Goal: Find contact information: Find contact information

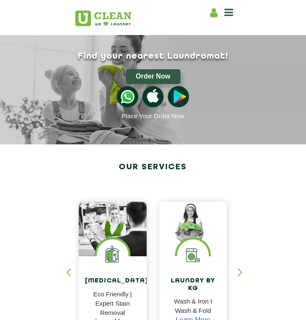
click at [92, 163] on h2 "Our Services" at bounding box center [152, 167] width 157 height 15
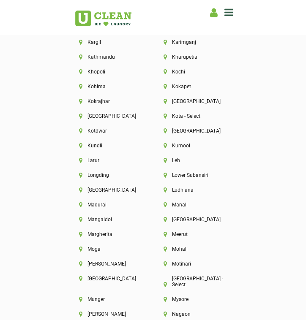
scroll to position [2616, 0]
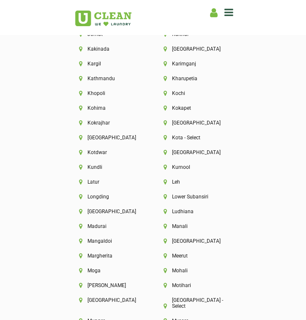
click at [98, 194] on div "Longding" at bounding box center [110, 201] width 84 height 15
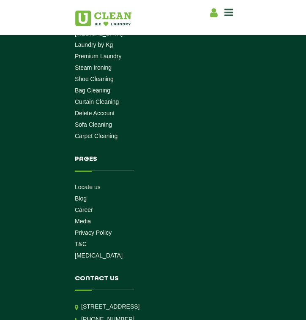
scroll to position [3680, 0]
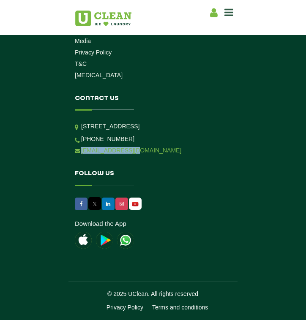
drag, startPoint x: 133, startPoint y: 151, endPoint x: 78, endPoint y: 150, distance: 54.5
click at [78, 150] on li "[EMAIL_ADDRESS][DOMAIN_NAME]" at bounding box center [153, 150] width 156 height 8
copy link "[EMAIL_ADDRESS][DOMAIN_NAME]"
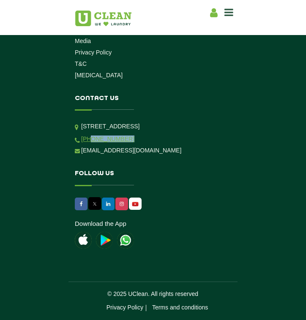
drag, startPoint x: 123, startPoint y: 136, endPoint x: 88, endPoint y: 136, distance: 35.5
click at [88, 136] on li "[PHONE_NUMBER]" at bounding box center [153, 139] width 156 height 8
copy link "9999759911"
click at [120, 202] on icon at bounding box center [122, 203] width 4 height 5
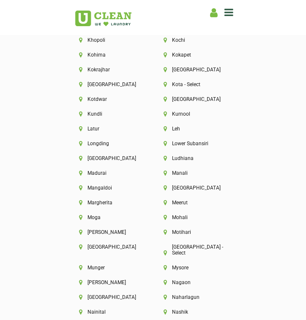
scroll to position [2668, 0]
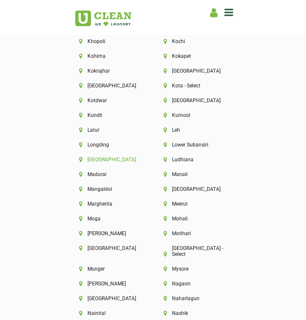
click at [100, 157] on li "[GEOGRAPHIC_DATA]" at bounding box center [110, 160] width 63 height 6
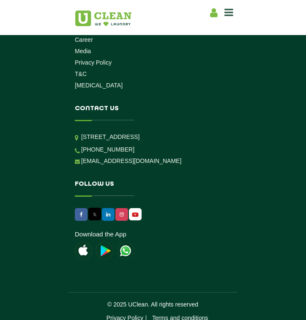
scroll to position [835, 0]
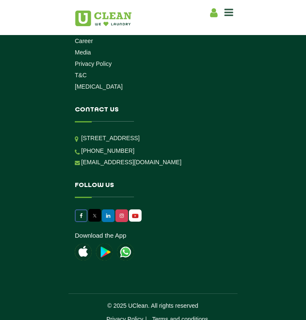
click at [80, 218] on icon at bounding box center [81, 215] width 3 height 5
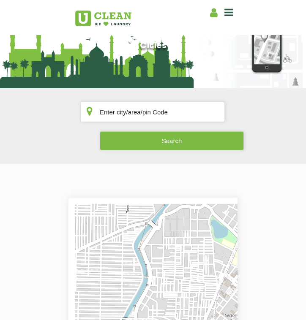
scroll to position [0, 0]
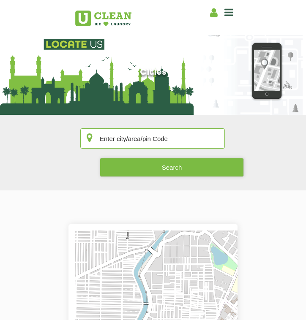
click at [142, 143] on input "text" at bounding box center [152, 138] width 144 height 20
type input "[GEOGRAPHIC_DATA]"
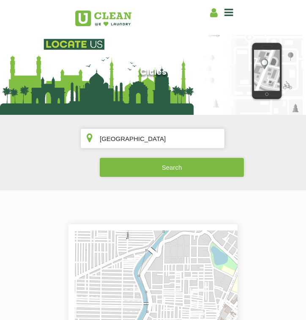
click at [165, 167] on button "Search" at bounding box center [172, 167] width 144 height 19
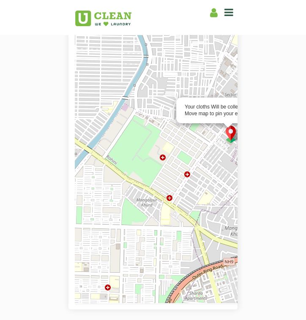
scroll to position [231, 0]
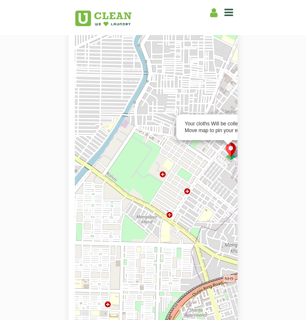
click at [75, 0] on div "Your cloths Will be collected from here Move map to pin your exact location ×" at bounding box center [75, 0] width 0 height 0
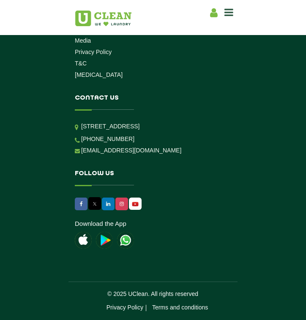
scroll to position [868, 0]
drag, startPoint x: 115, startPoint y: 127, endPoint x: 78, endPoint y: 106, distance: 42.8
click at [81, 122] on p "[STREET_ADDRESS]" at bounding box center [156, 127] width 150 height 10
copy p "[STREET_ADDRESS]"
